Goal: Task Accomplishment & Management: Manage account settings

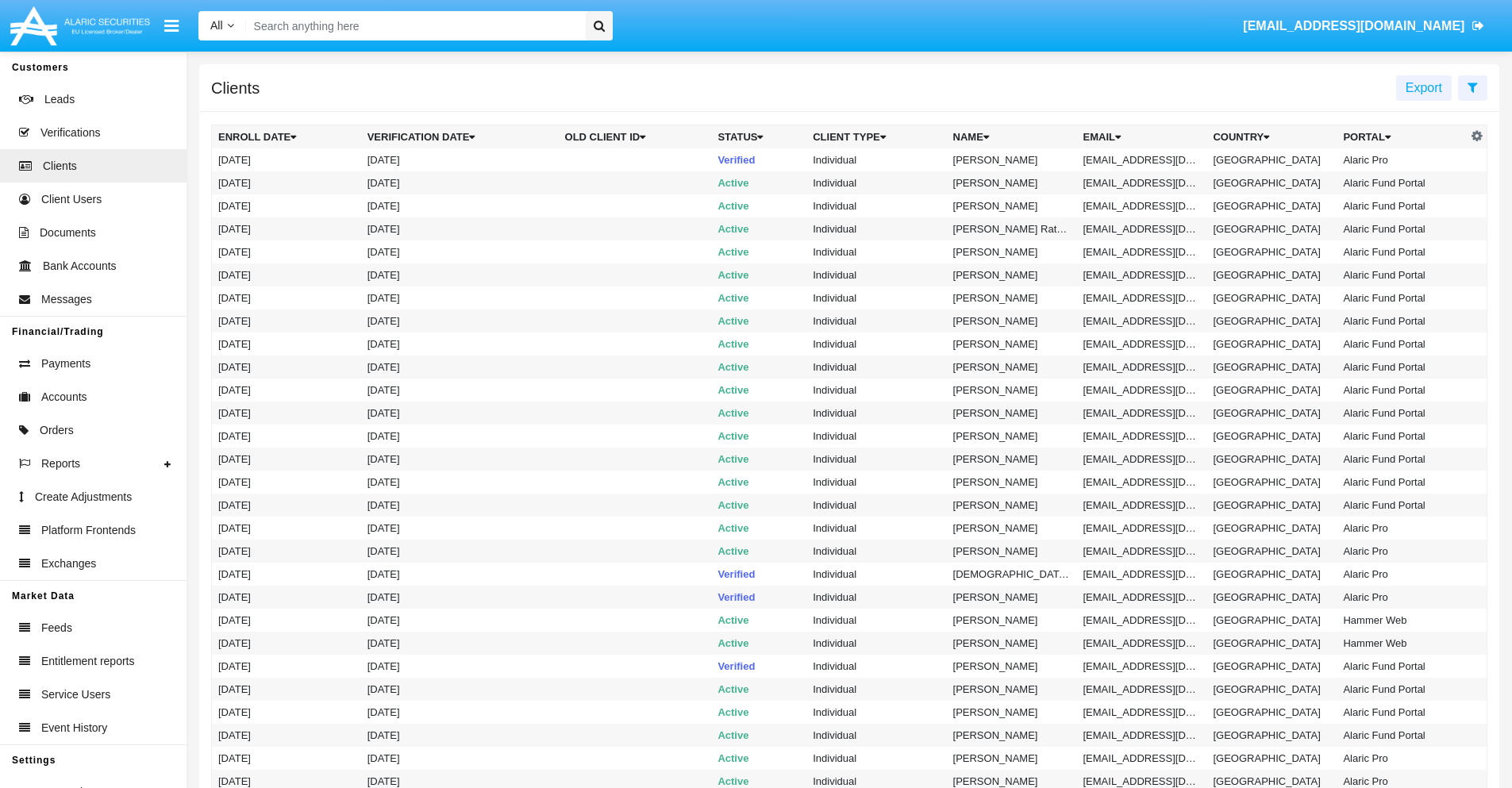
click at [1472, 87] on icon at bounding box center [1472, 87] width 10 height 13
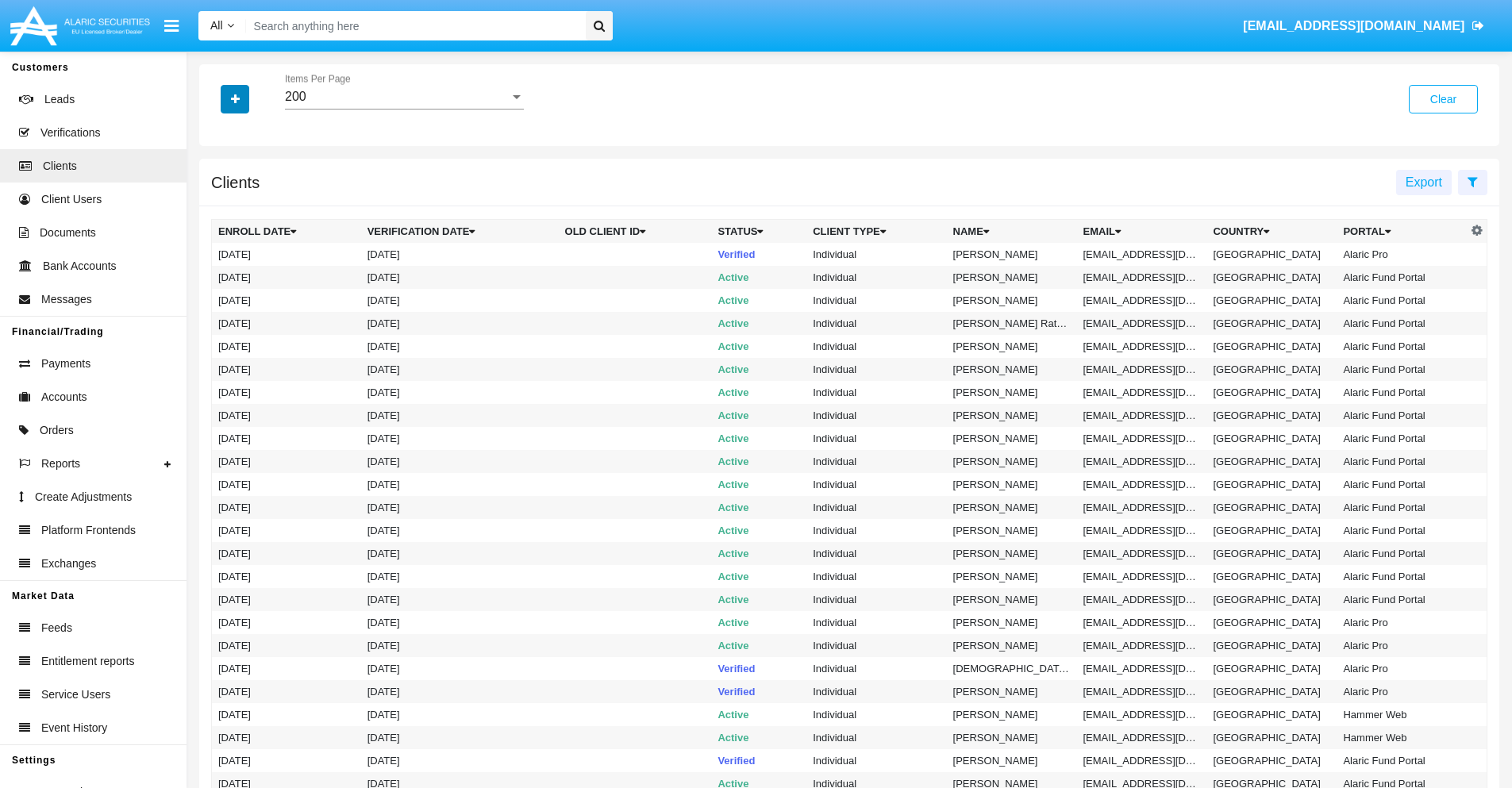
click at [235, 99] on icon "button" at bounding box center [235, 99] width 9 height 11
click at [247, 269] on span "Email" at bounding box center [247, 269] width 32 height 19
click at [219, 276] on input "Email" at bounding box center [218, 276] width 1 height 1
checkbox input "true"
click at [235, 99] on icon "button" at bounding box center [235, 99] width 9 height 11
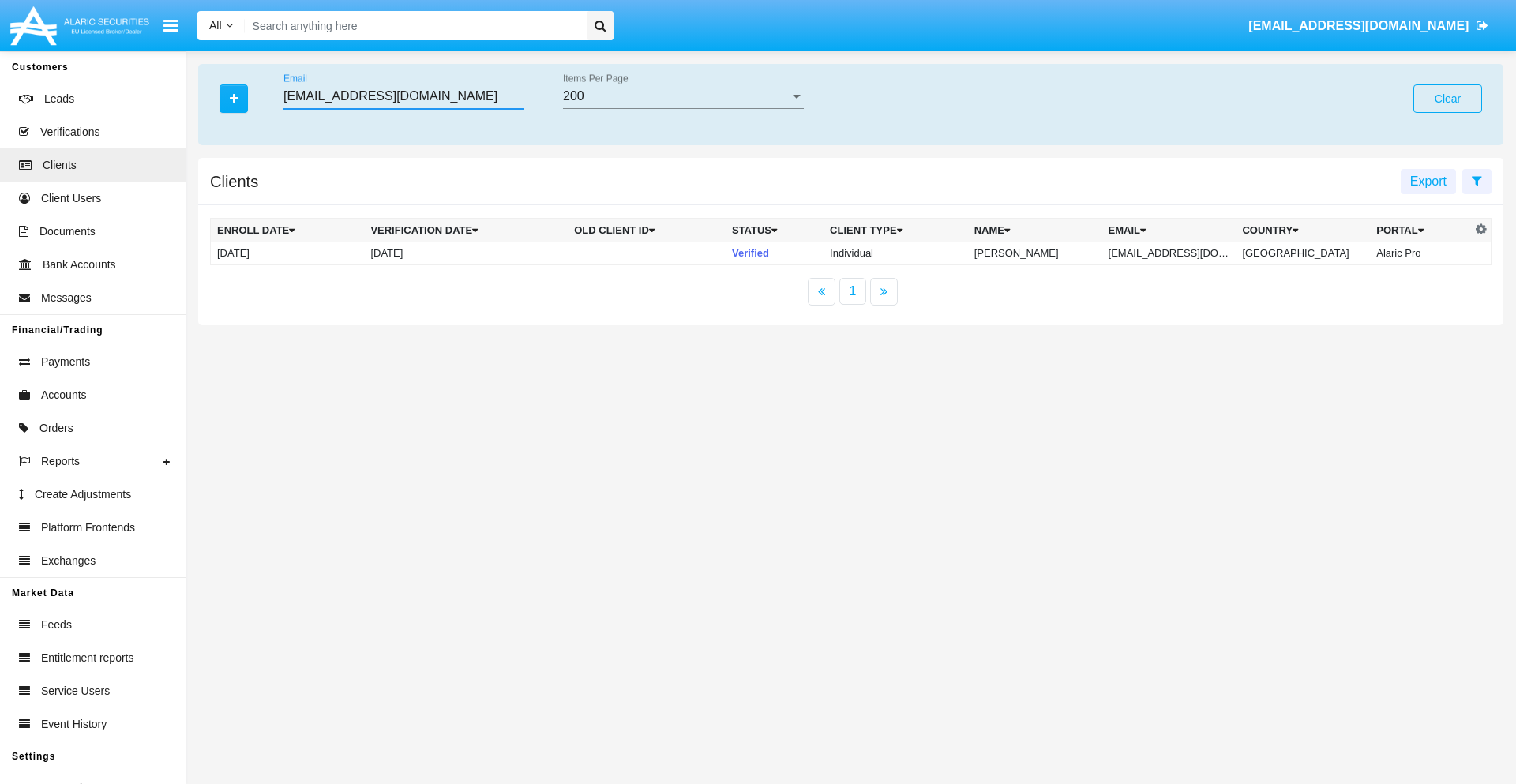
type input "cq52xp_e0kca2@2c8l6.vn"
click at [1180, 252] on td "cq52xp_e0kca2@2c8l6.vn" at bounding box center [1169, 253] width 134 height 24
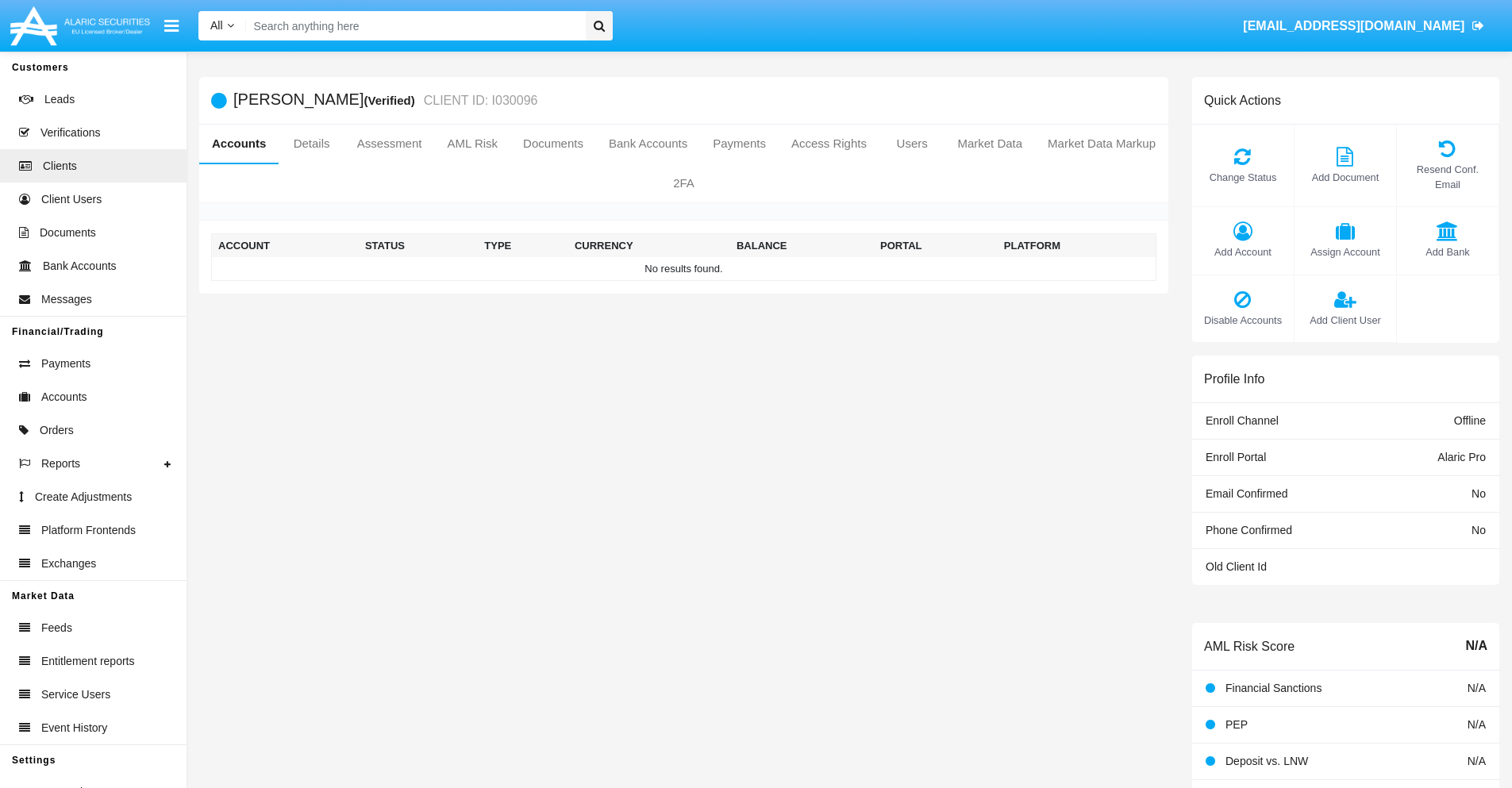
click at [1242, 251] on span "Add Account" at bounding box center [1243, 251] width 86 height 15
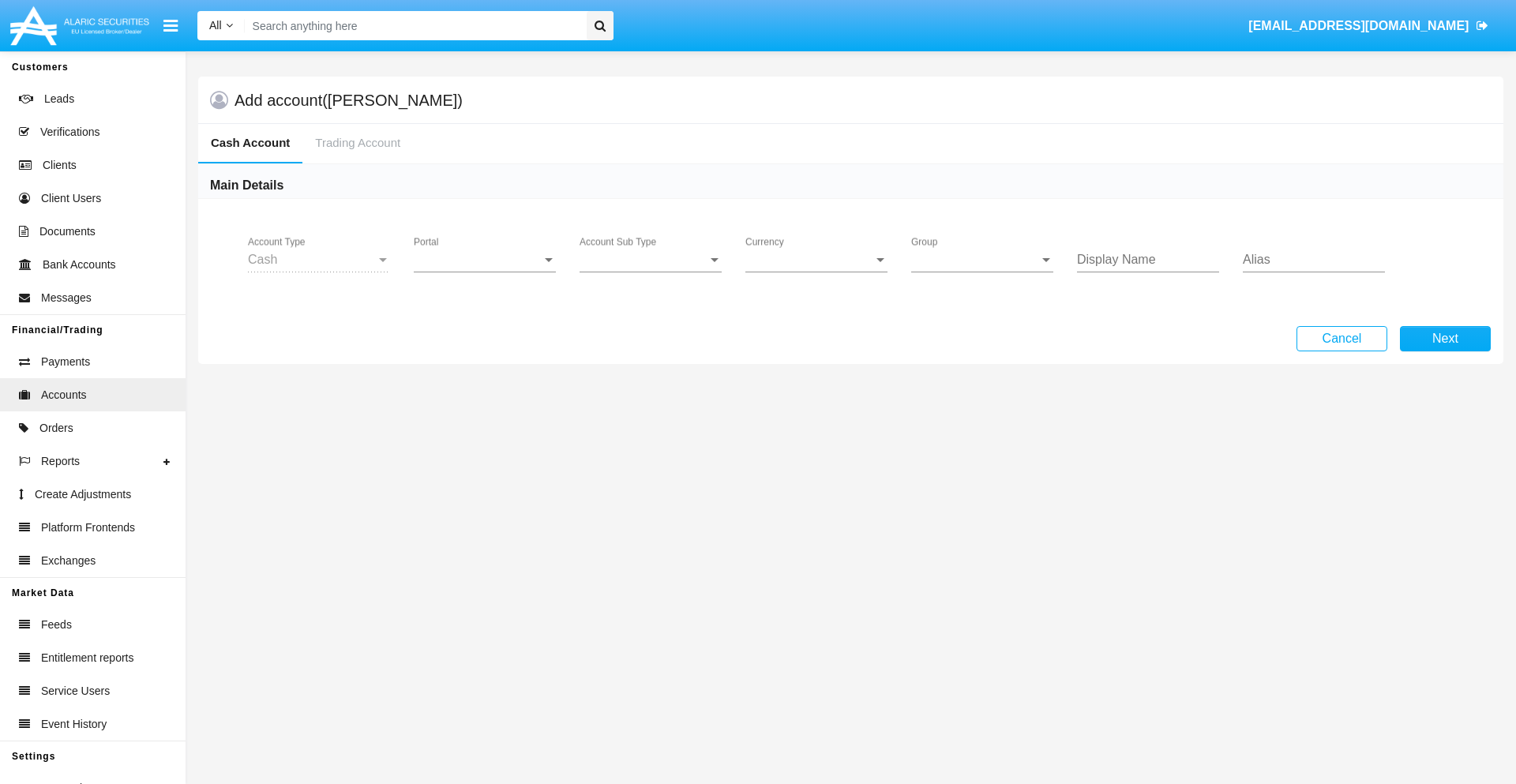
click at [484, 260] on span "Portal" at bounding box center [478, 259] width 128 height 14
click at [486, 272] on span "Alaric Pro" at bounding box center [486, 271] width 146 height 38
click at [650, 260] on span "Account Sub Type" at bounding box center [643, 259] width 128 height 14
click at [650, 272] on span "Trading Cash" at bounding box center [650, 271] width 142 height 38
click at [982, 260] on span "Group" at bounding box center [975, 259] width 128 height 14
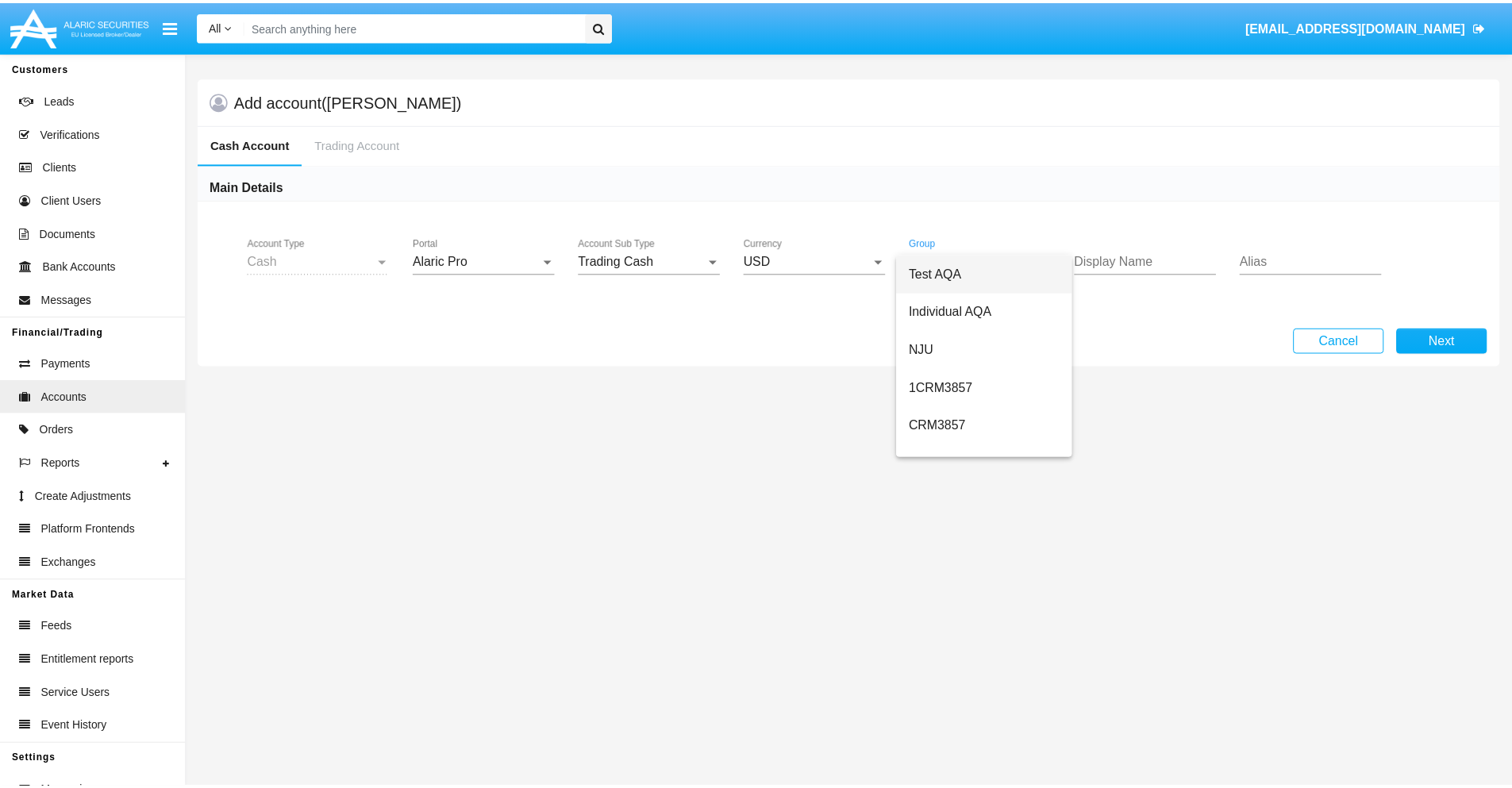
scroll to position [710, 0]
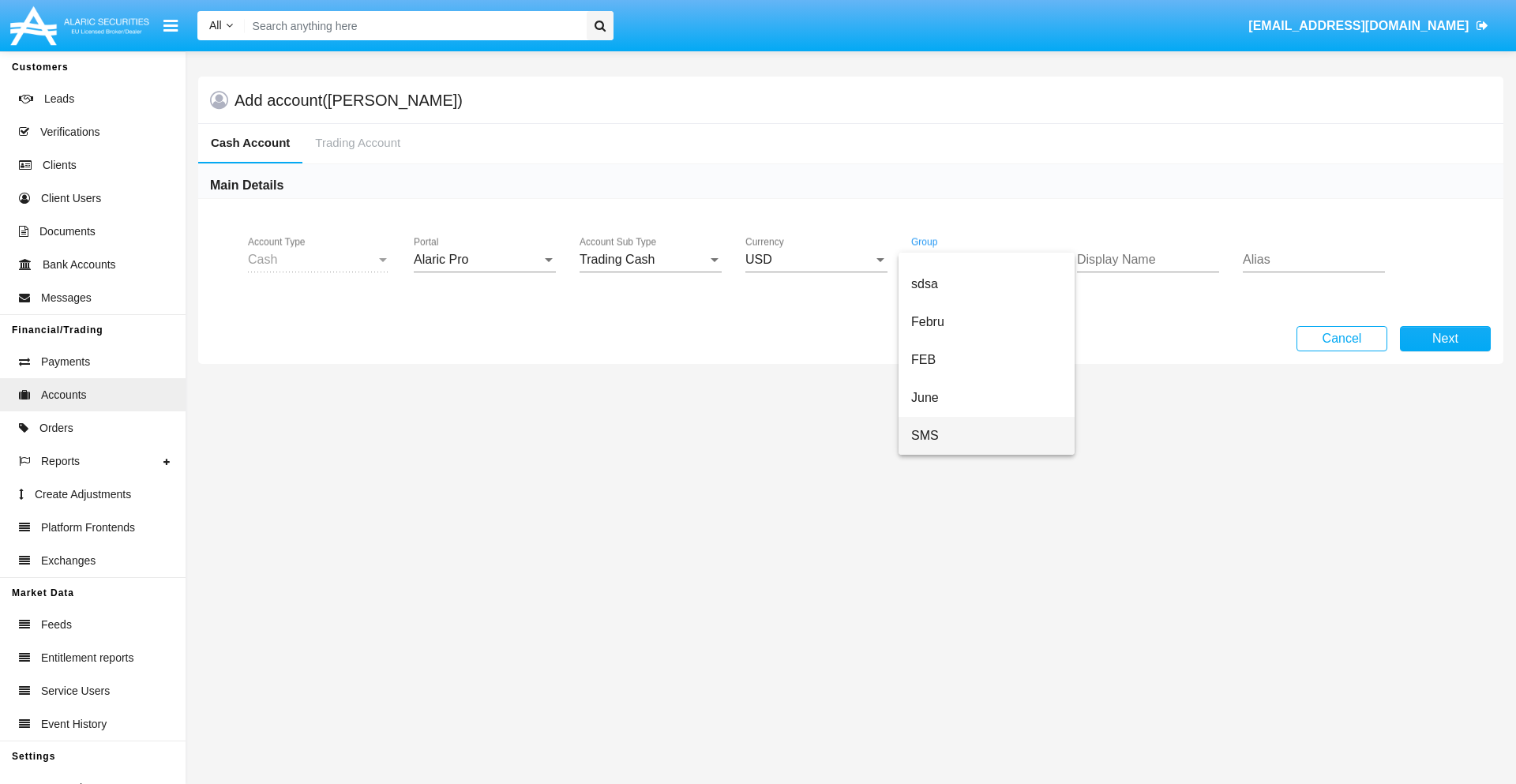
click at [986, 436] on span "SMS" at bounding box center [987, 436] width 151 height 38
type input "black"
type input "salmon"
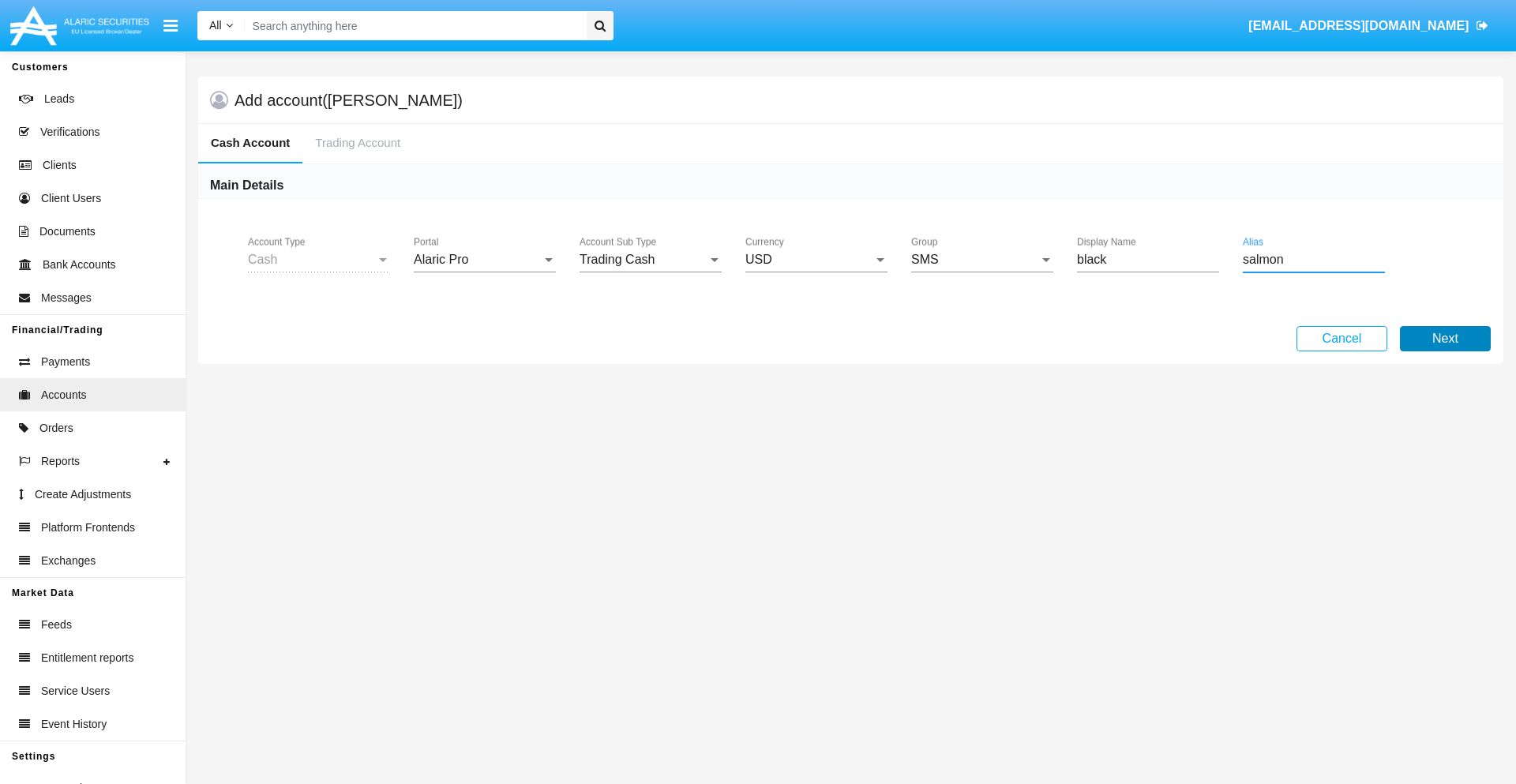
click at [1445, 338] on button "Next" at bounding box center [1445, 337] width 90 height 25
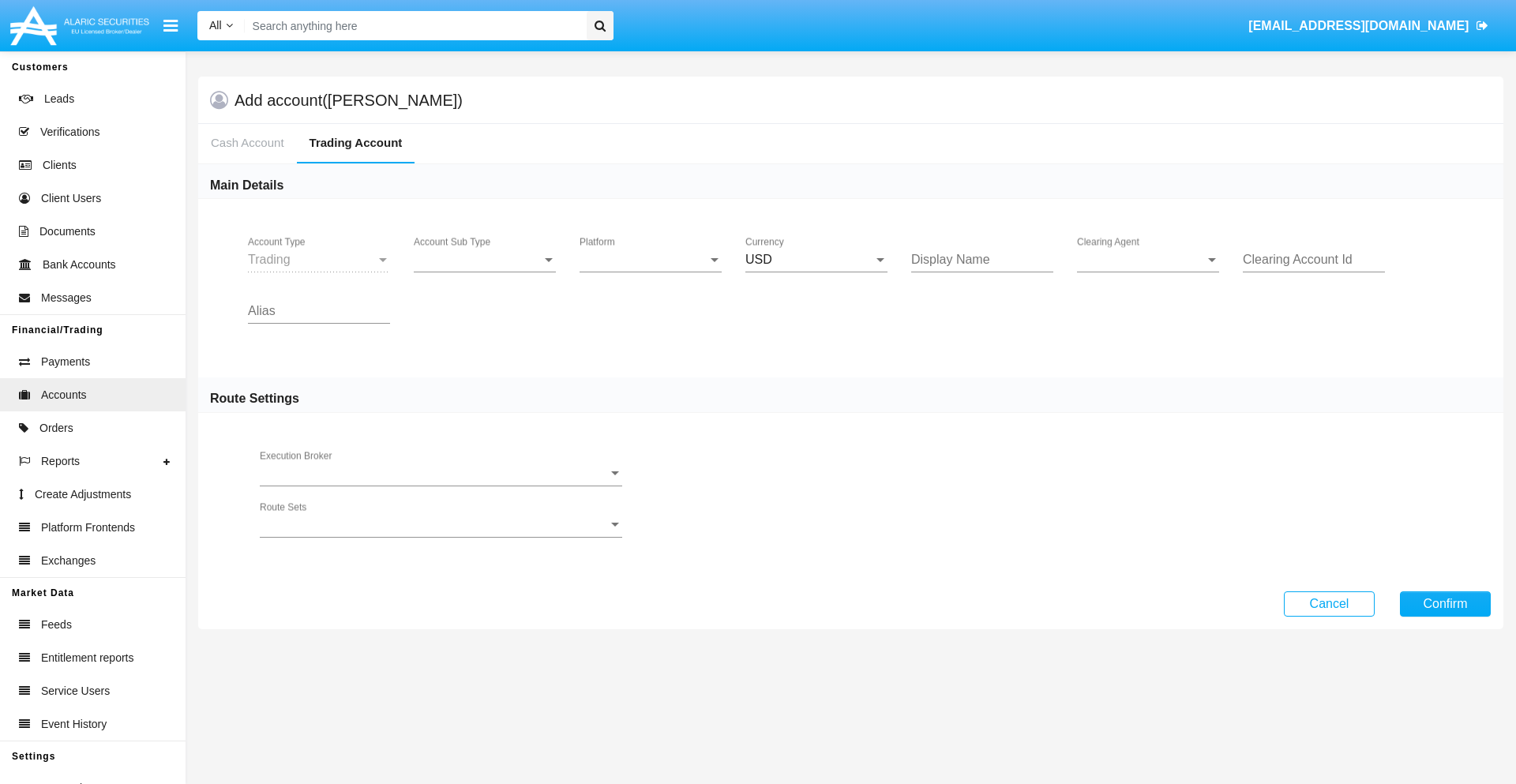
click at [484, 260] on span "Account Sub Type" at bounding box center [478, 259] width 128 height 14
click at [484, 272] on span "Trading" at bounding box center [484, 271] width 142 height 38
click at [650, 260] on span "Platform" at bounding box center [643, 259] width 128 height 14
click at [650, 272] on span "Hammer Lite" at bounding box center [650, 271] width 142 height 38
click at [1148, 260] on span "Clearing Agent" at bounding box center [1141, 259] width 128 height 14
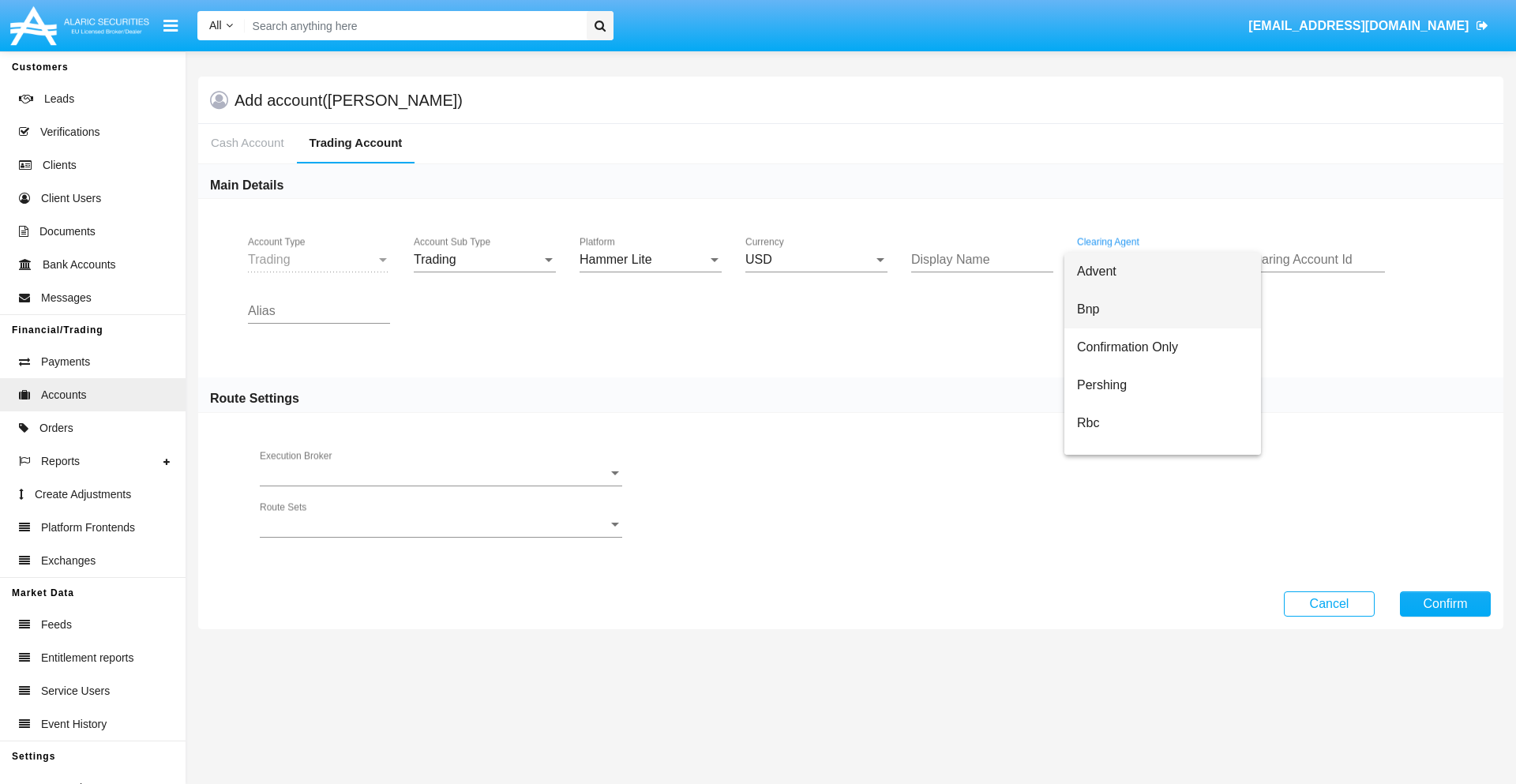
click at [1162, 310] on span "Bnp" at bounding box center [1163, 310] width 172 height 38
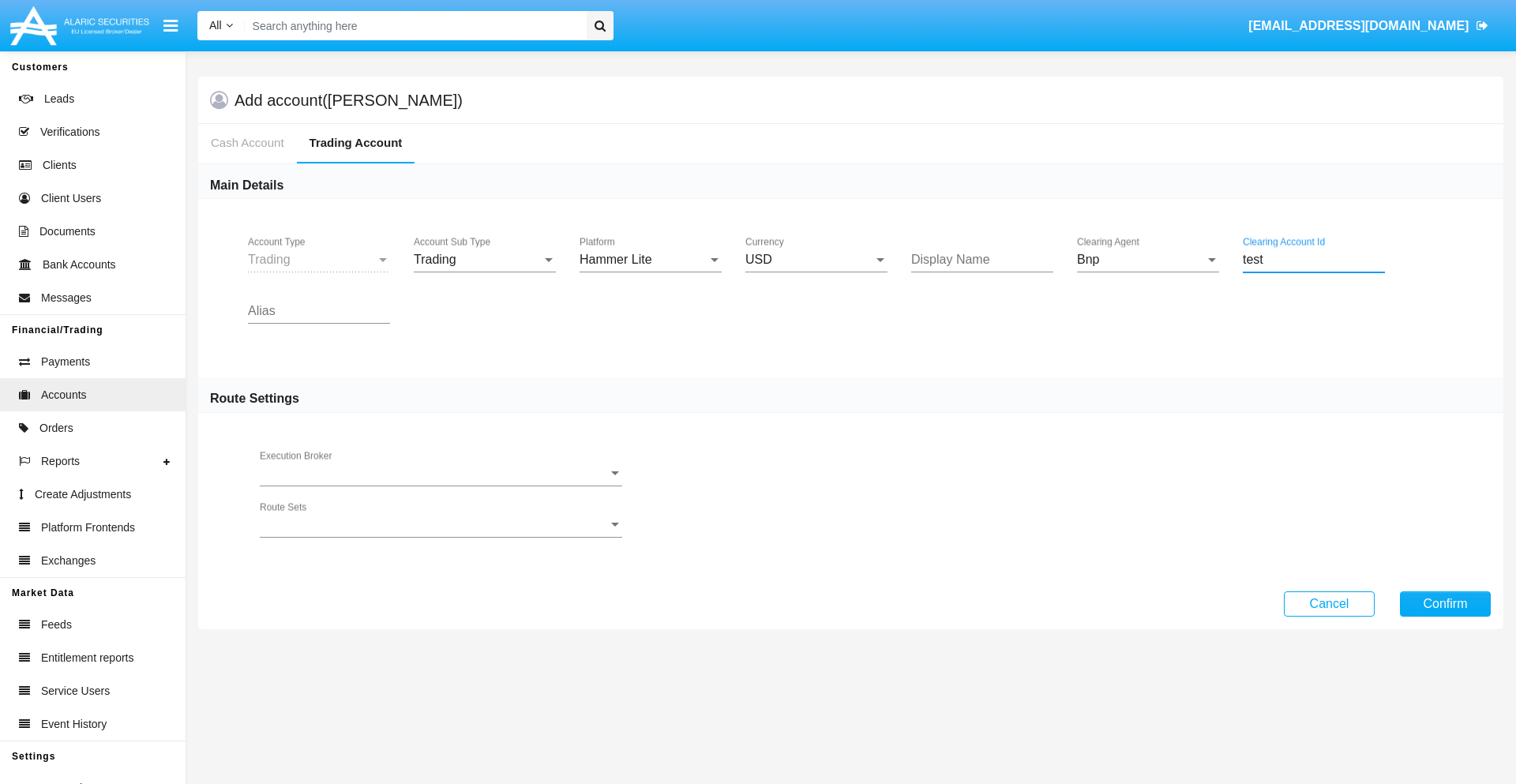
type input "test"
type input "purple"
type input "pink"
click at [1445, 602] on button "Confirm" at bounding box center [1445, 603] width 90 height 25
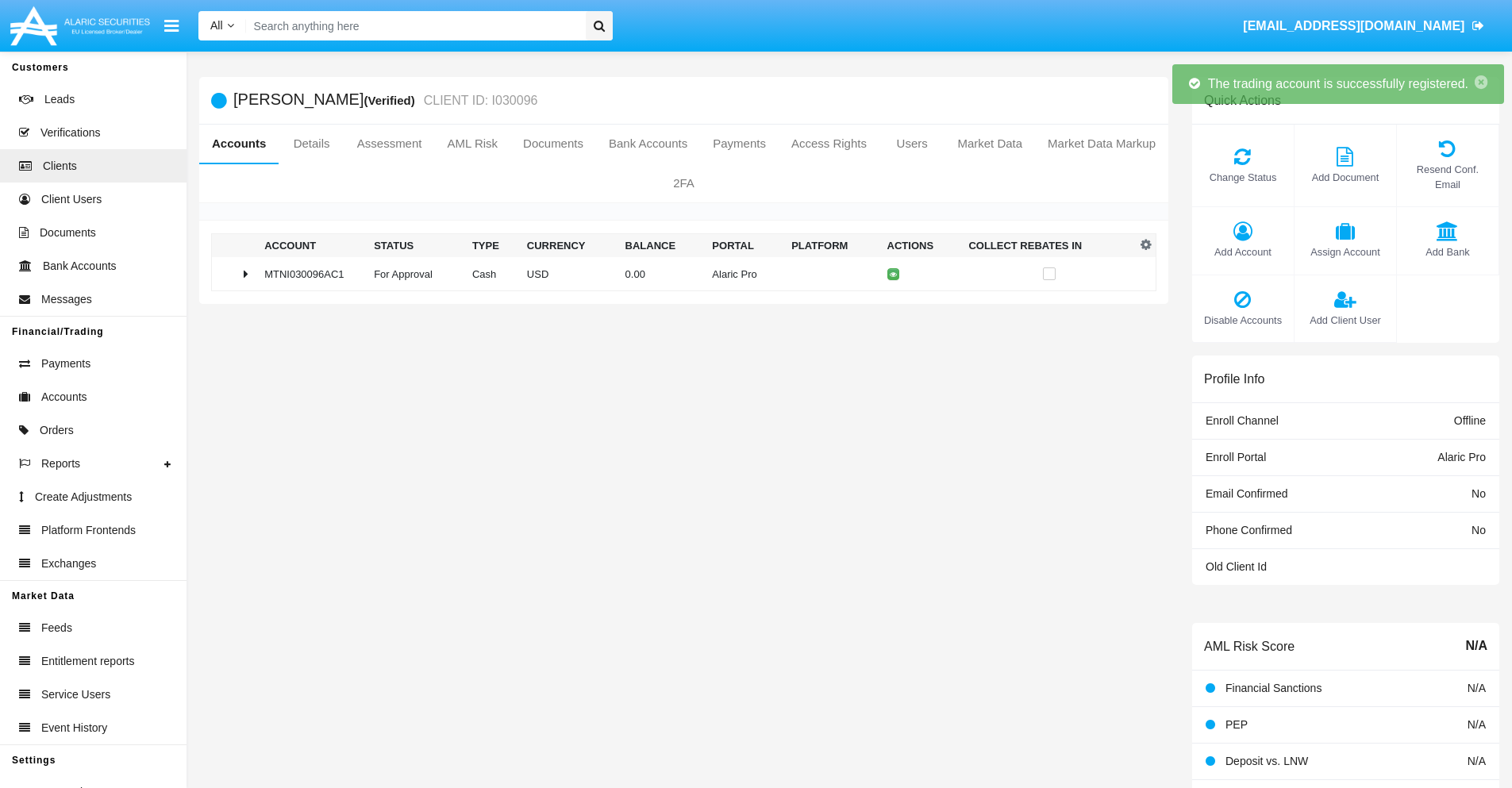
click at [678, 273] on td "0.00" at bounding box center [662, 274] width 87 height 34
click at [893, 273] on icon at bounding box center [896, 273] width 7 height 7
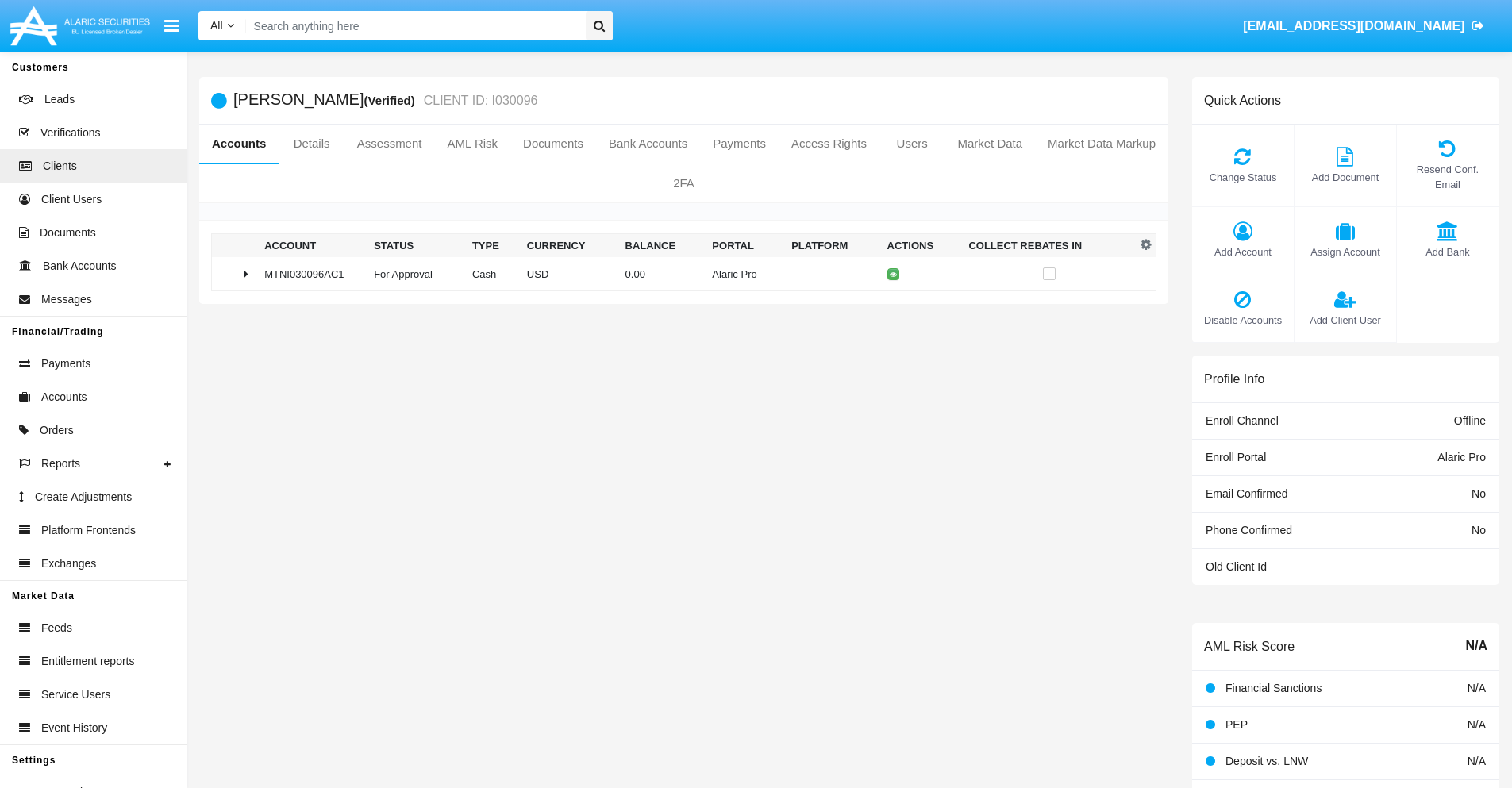
click at [678, 273] on td "0.00" at bounding box center [662, 274] width 87 height 34
click at [893, 307] on icon at bounding box center [896, 307] width 7 height 7
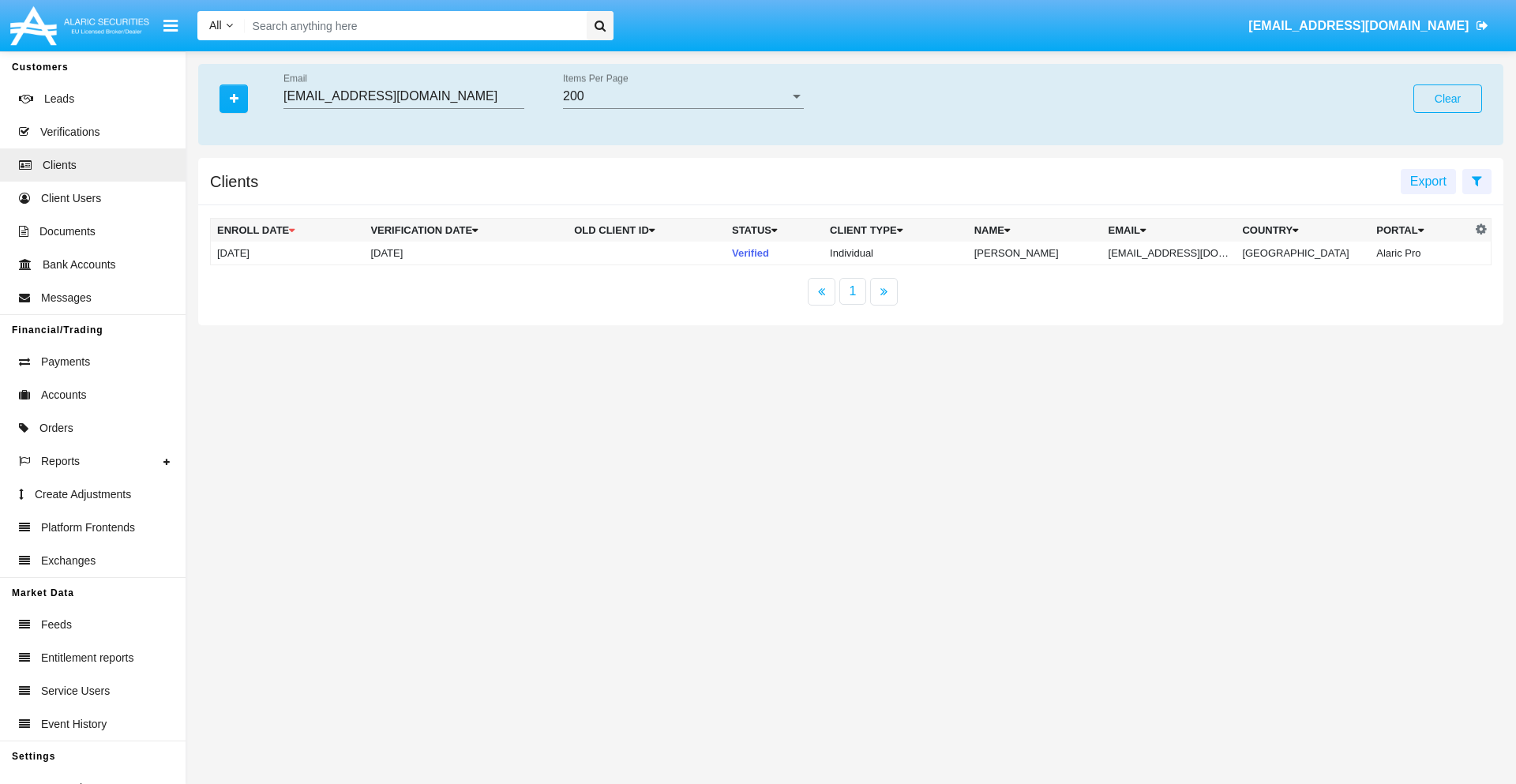
click at [1447, 98] on button "Clear" at bounding box center [1447, 98] width 69 height 29
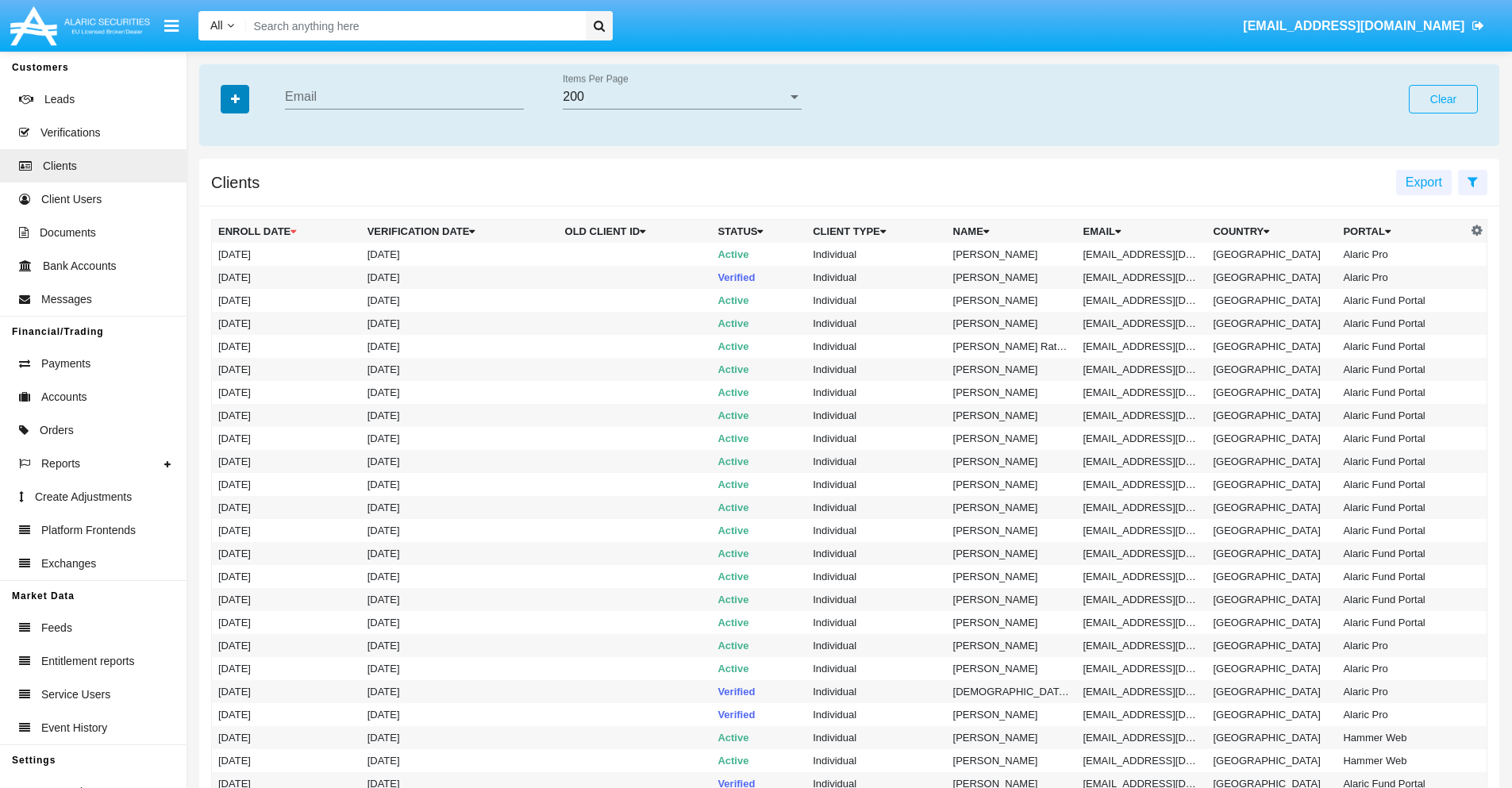
click at [235, 99] on icon "button" at bounding box center [235, 99] width 9 height 11
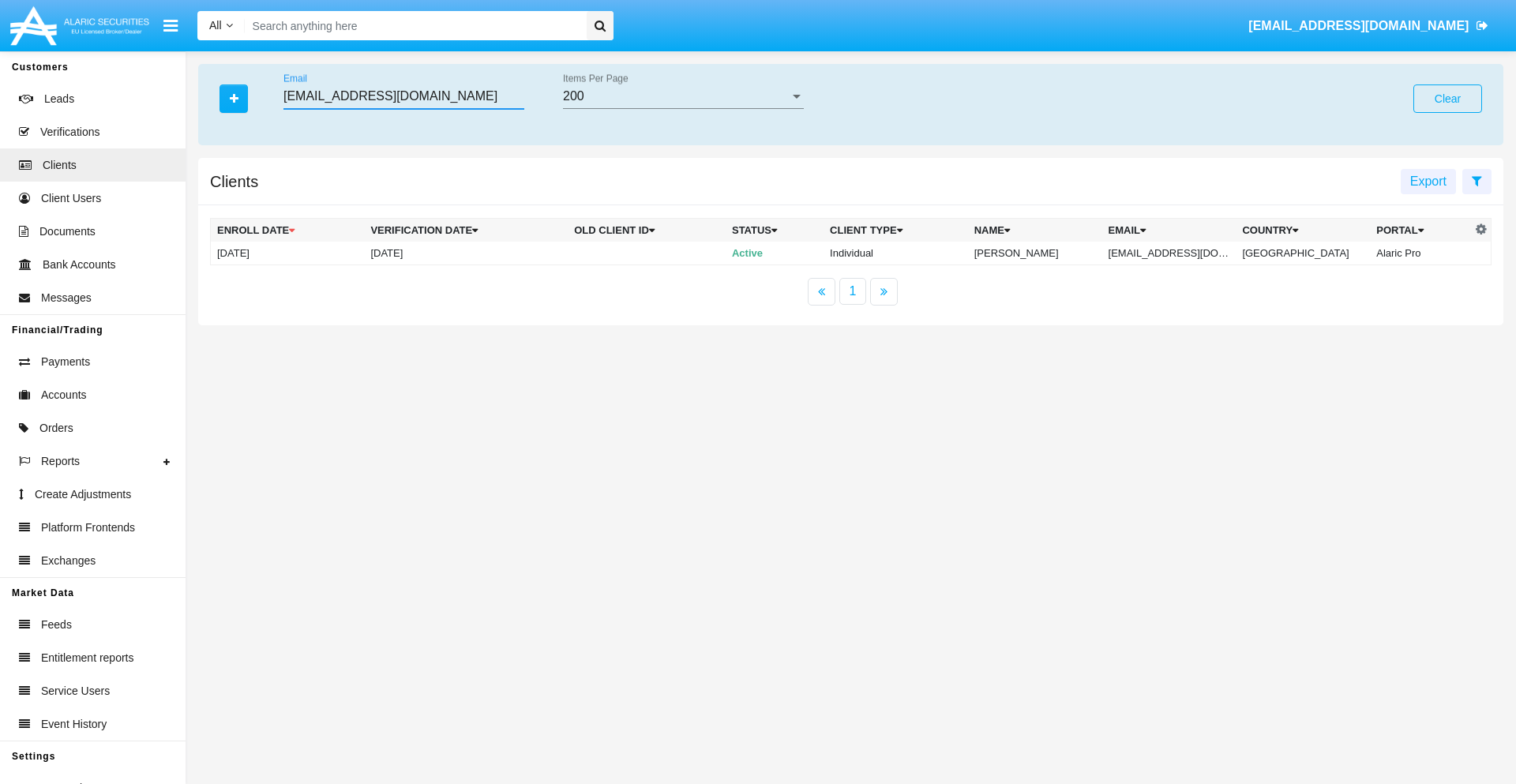
type input "r40xad@1qao.sg"
click at [1177, 252] on td "r40xad@1qao.sg" at bounding box center [1169, 253] width 134 height 24
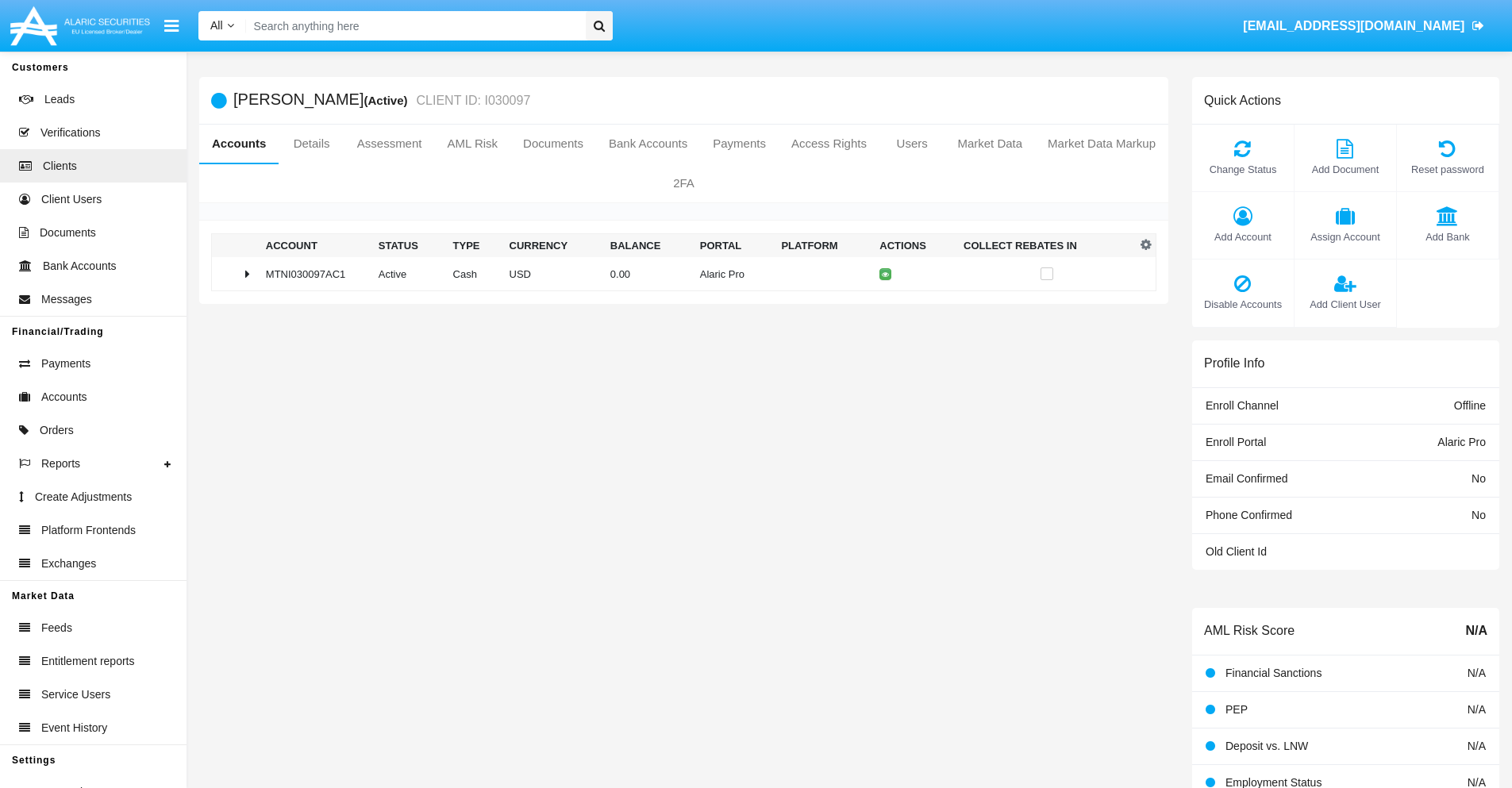
click at [1242, 236] on span "Add Account" at bounding box center [1243, 236] width 86 height 15
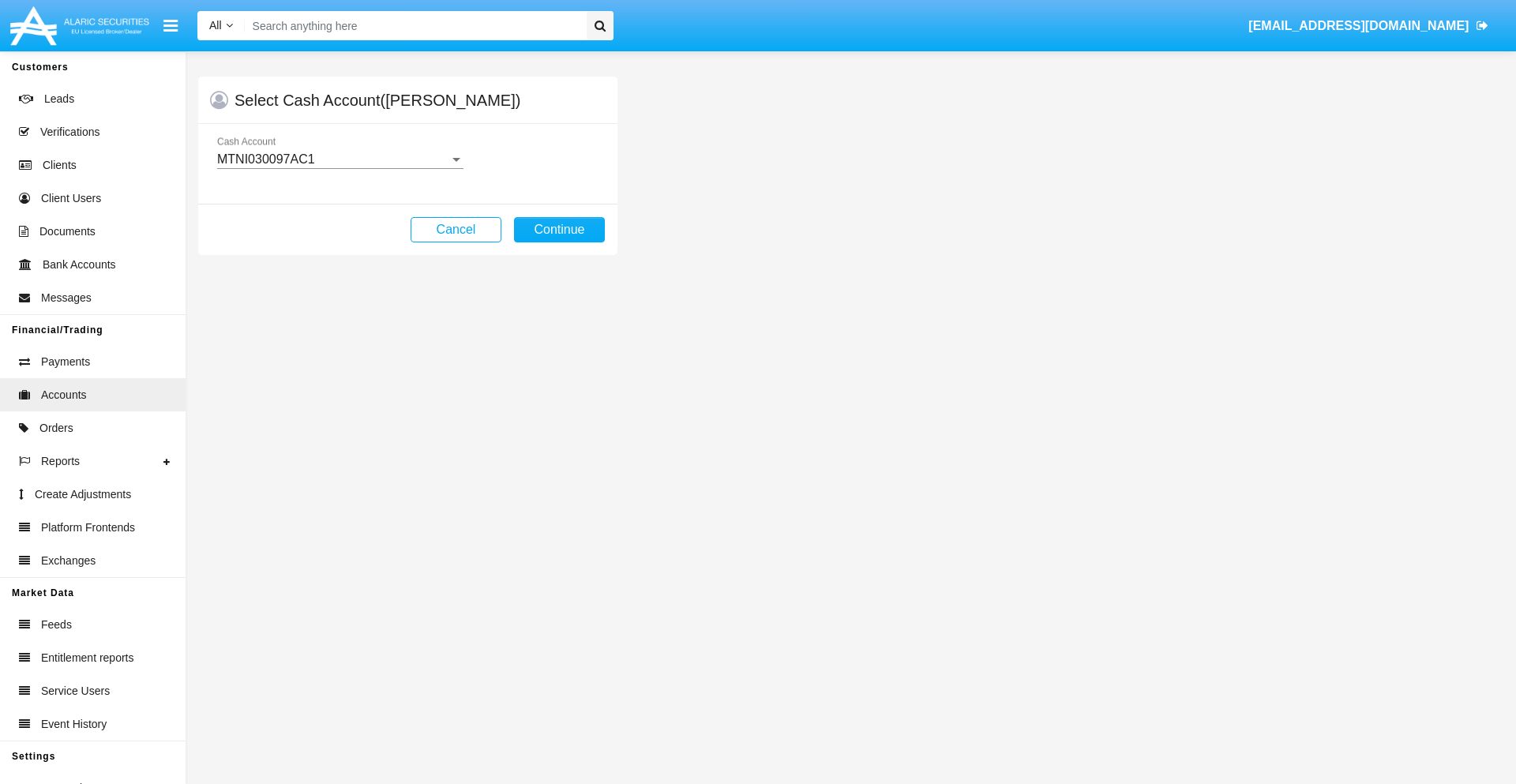
click at [340, 160] on div "MTNI030097AC1" at bounding box center [334, 159] width 232 height 14
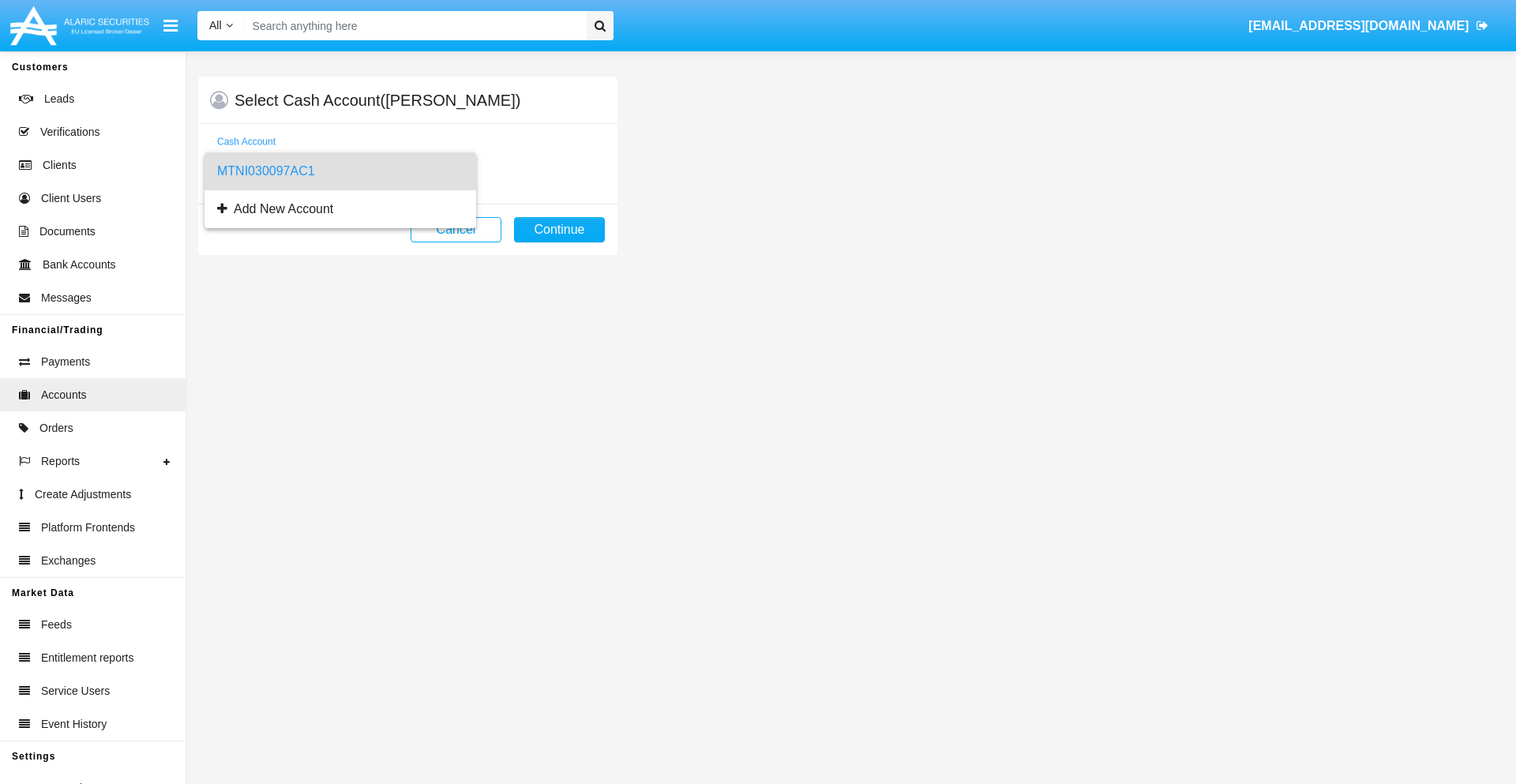
click at [340, 172] on span "MTNI030097AC1" at bounding box center [341, 171] width 246 height 38
click at [559, 229] on button "Continue" at bounding box center [559, 229] width 90 height 25
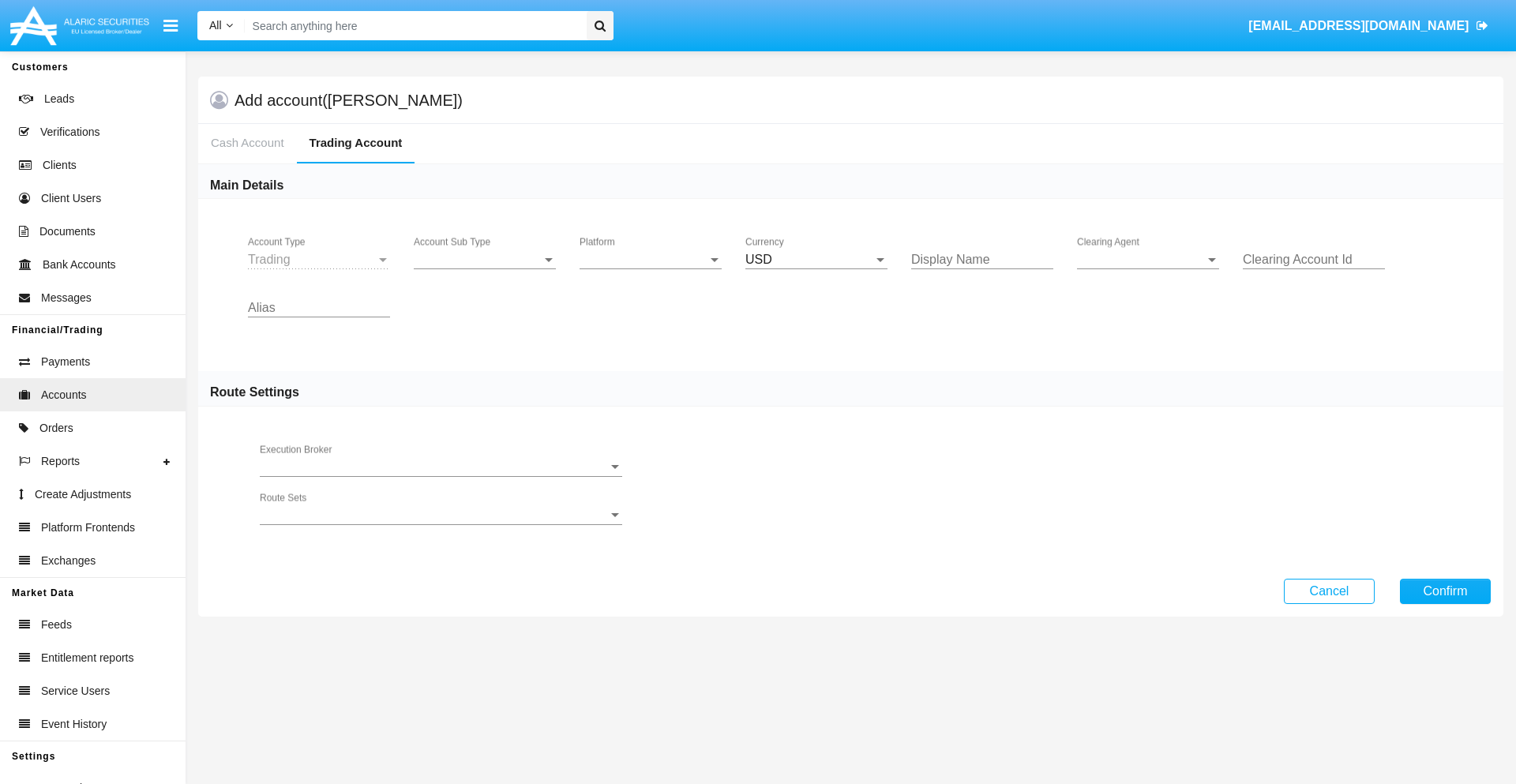
click at [484, 260] on span "Account Sub Type" at bounding box center [478, 259] width 128 height 14
click at [484, 272] on span "Trading" at bounding box center [484, 271] width 142 height 38
click at [650, 260] on span "Platform" at bounding box center [643, 259] width 128 height 14
click at [650, 272] on span "Hammer Lite" at bounding box center [650, 271] width 142 height 38
click at [1148, 260] on span "Clearing Agent" at bounding box center [1141, 259] width 128 height 14
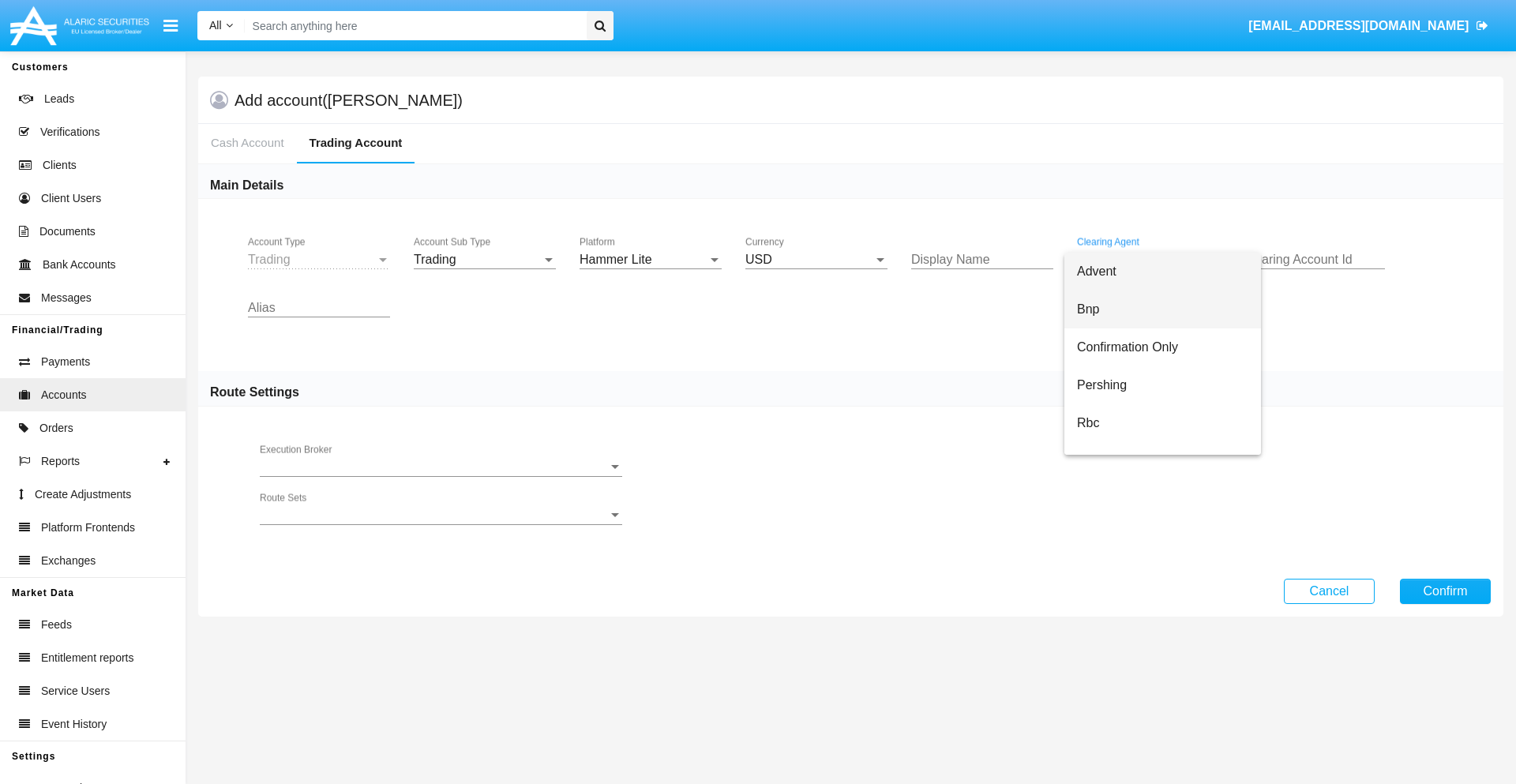
click at [1162, 310] on span "Bnp" at bounding box center [1163, 310] width 172 height 38
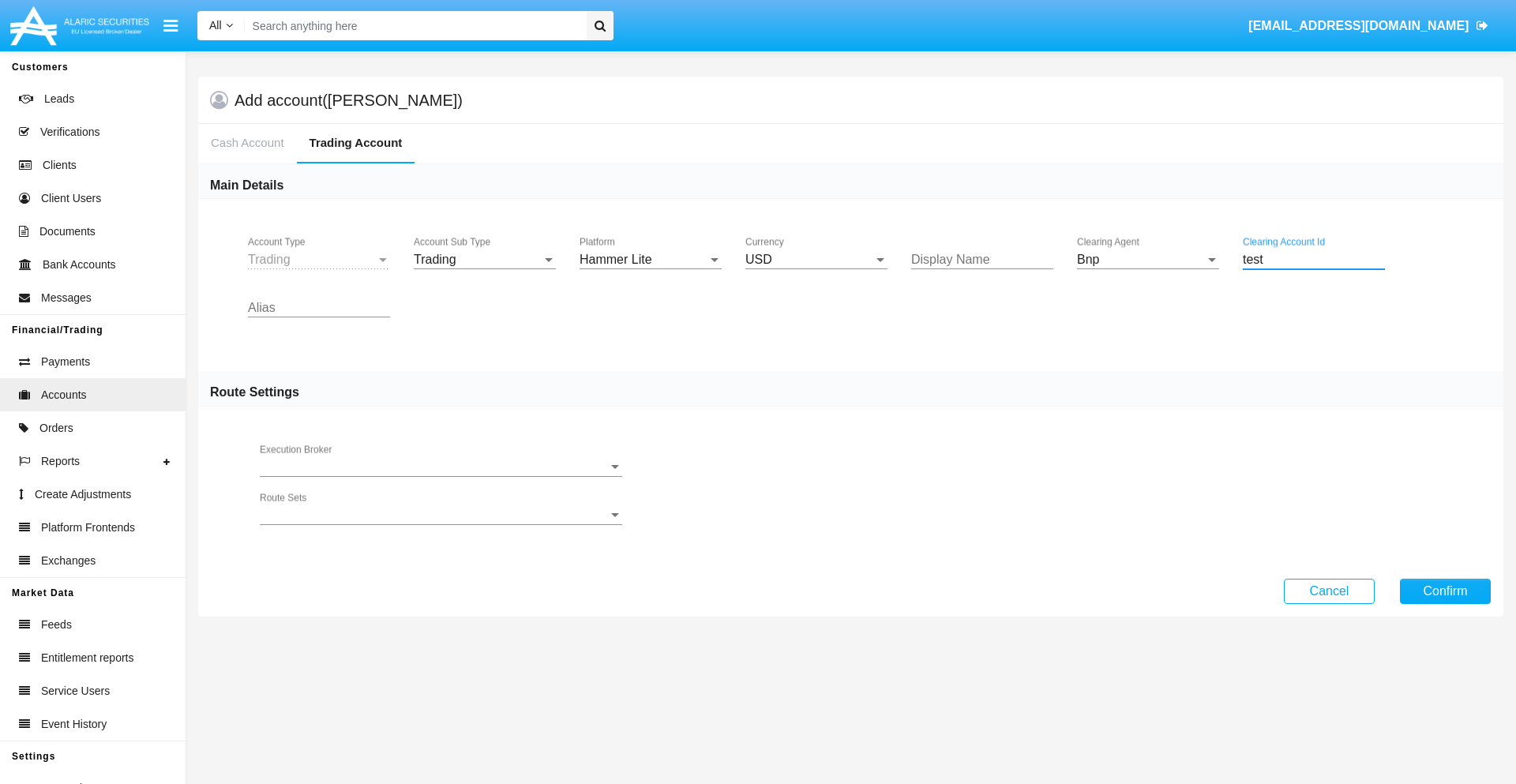
type input "test"
type input "mint green"
type input "yellow"
click at [1445, 590] on button "Confirm" at bounding box center [1445, 590] width 90 height 25
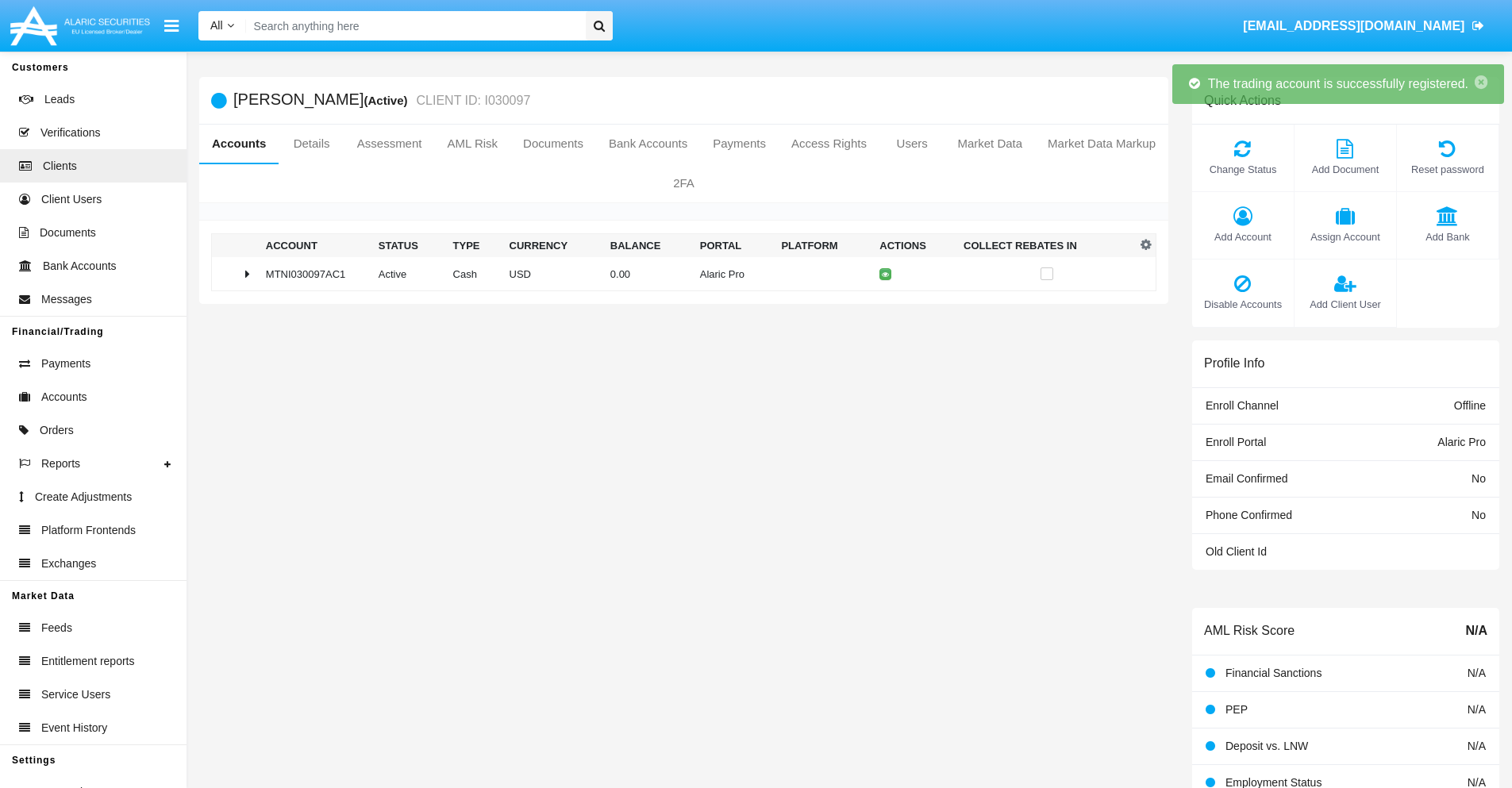
click at [678, 273] on td "0.00" at bounding box center [649, 274] width 90 height 34
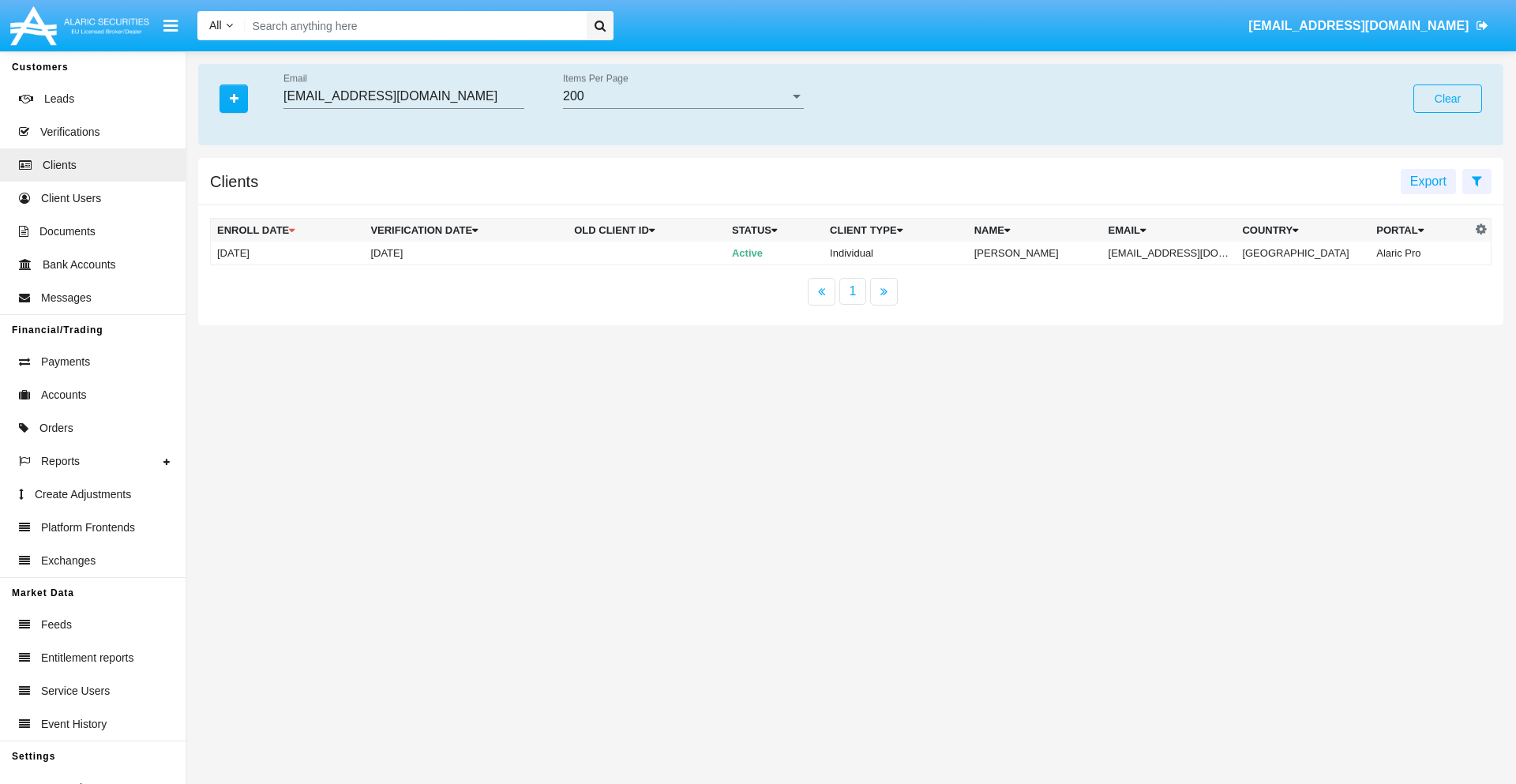
click at [1447, 98] on button "Clear" at bounding box center [1447, 98] width 69 height 29
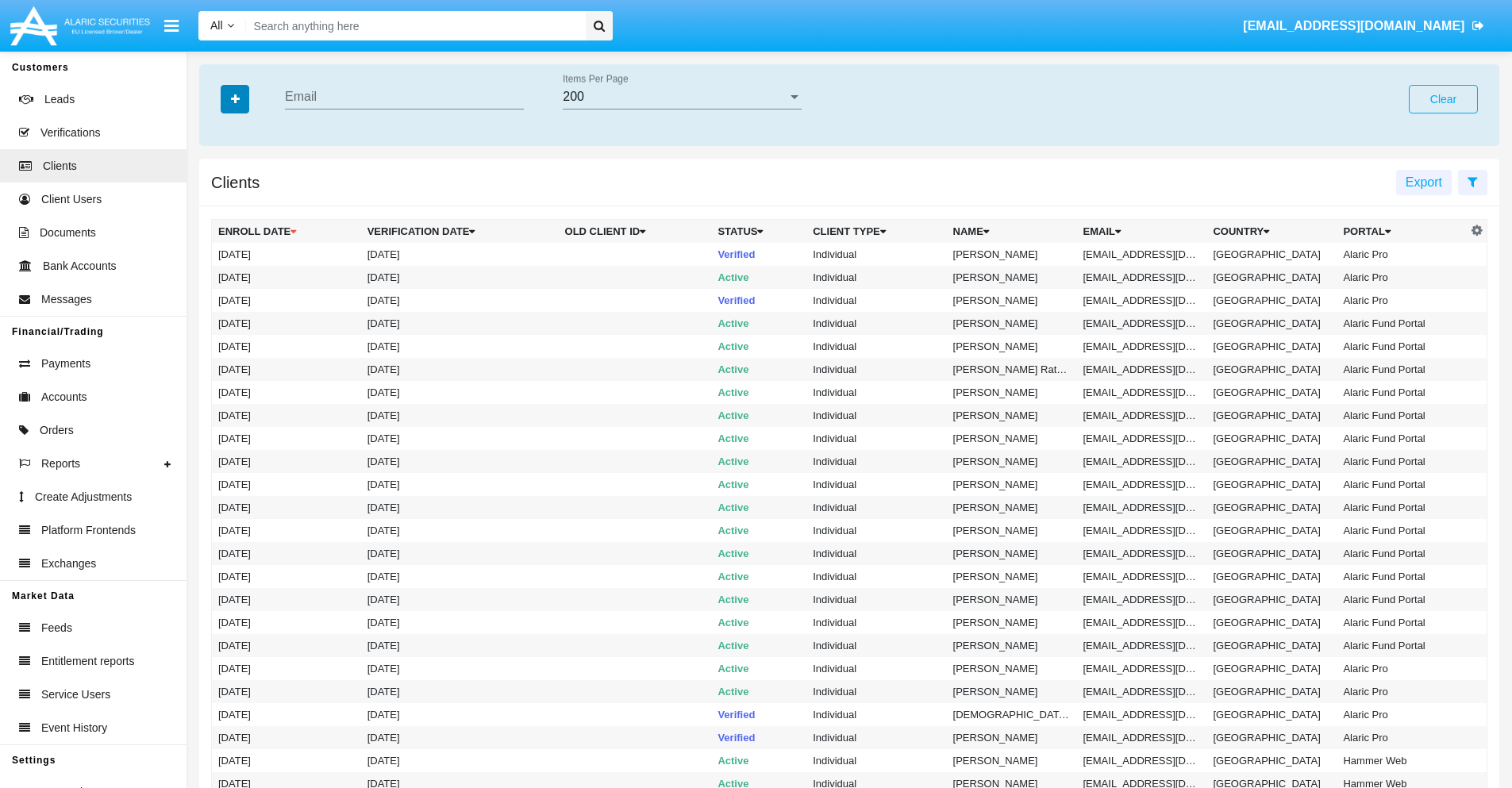
click at [235, 99] on icon "button" at bounding box center [235, 99] width 9 height 11
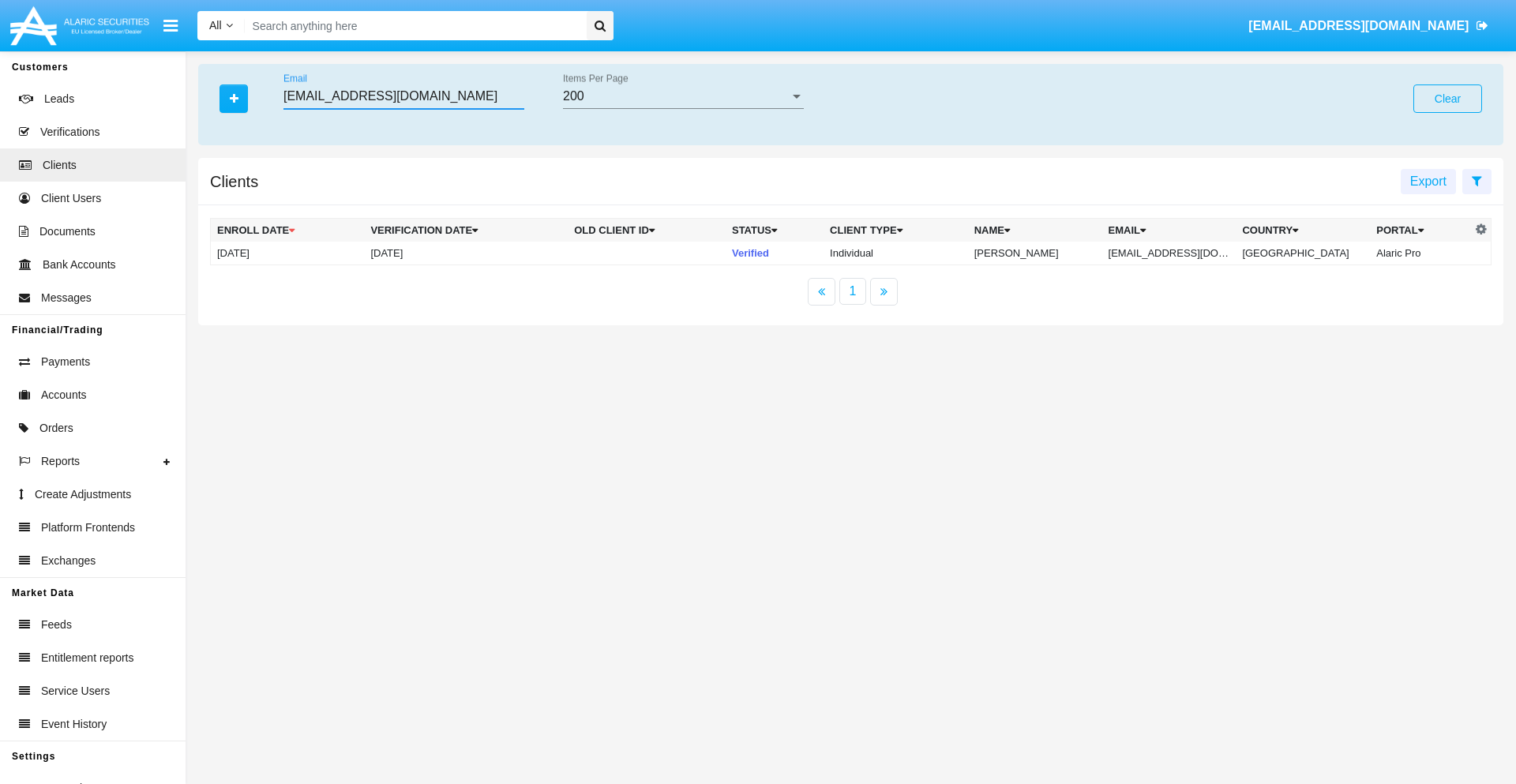
type input "xff.1s@o5f4u2q.com"
click at [1175, 252] on td "xff.1s@o5f4u2q.com" at bounding box center [1169, 253] width 134 height 24
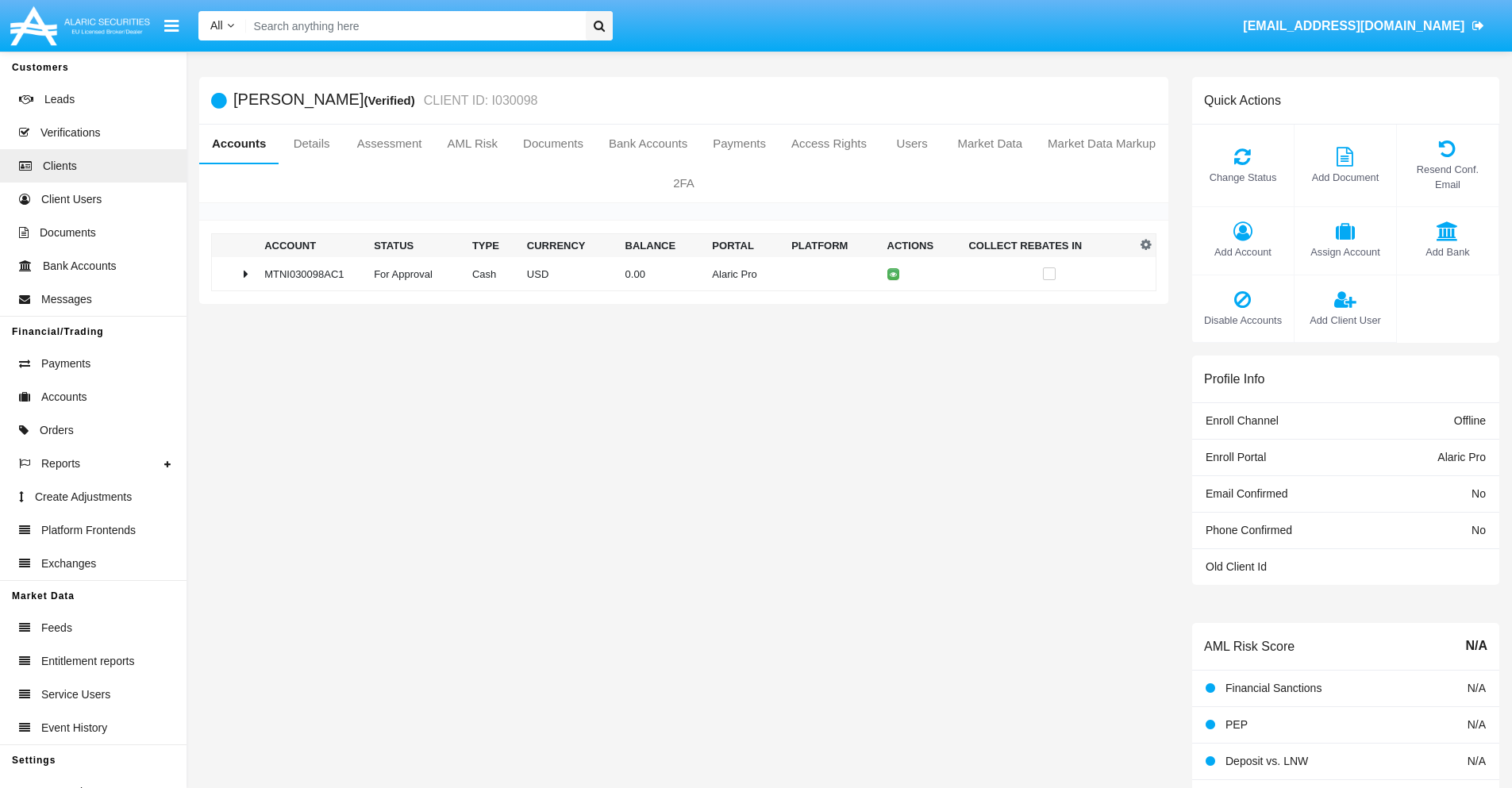
click at [1242, 177] on span "Change Status" at bounding box center [1243, 177] width 86 height 15
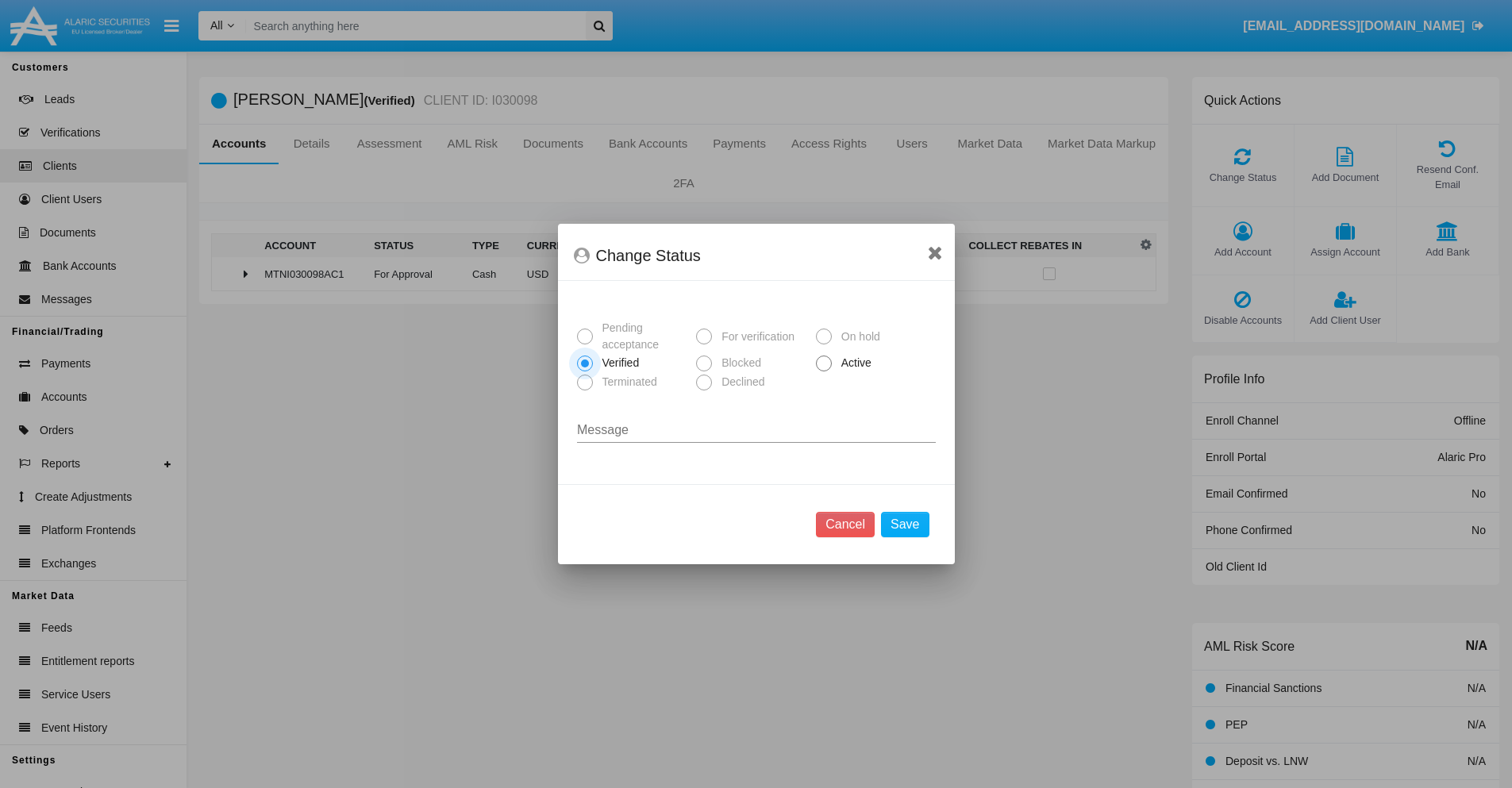
click at [853, 362] on span "Active" at bounding box center [853, 362] width 44 height 17
click at [823, 371] on input "Active" at bounding box center [823, 371] width 1 height 1
radio input "true"
click at [904, 525] on button "Save" at bounding box center [905, 524] width 48 height 25
